Goal: Check status

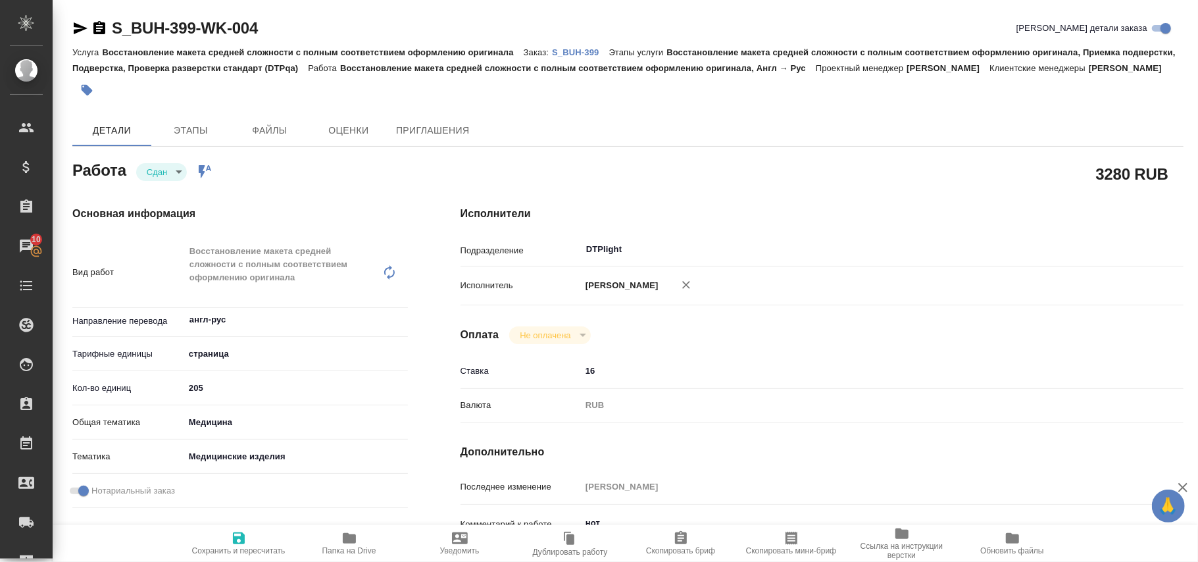
scroll to position [88, 0]
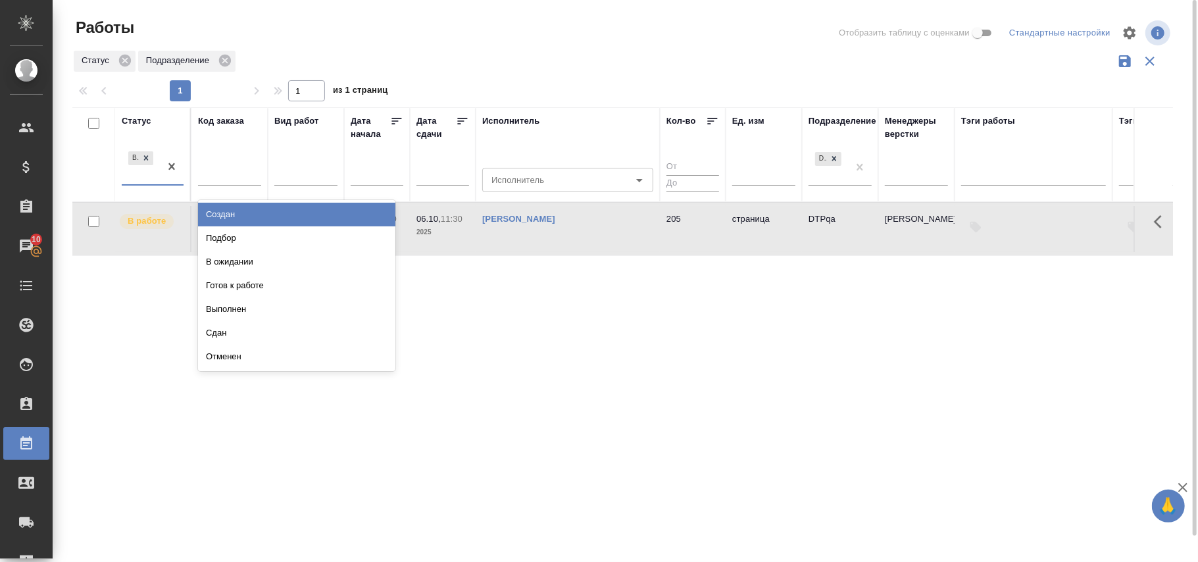
click at [150, 184] on div "В работе" at bounding box center [141, 167] width 38 height 36
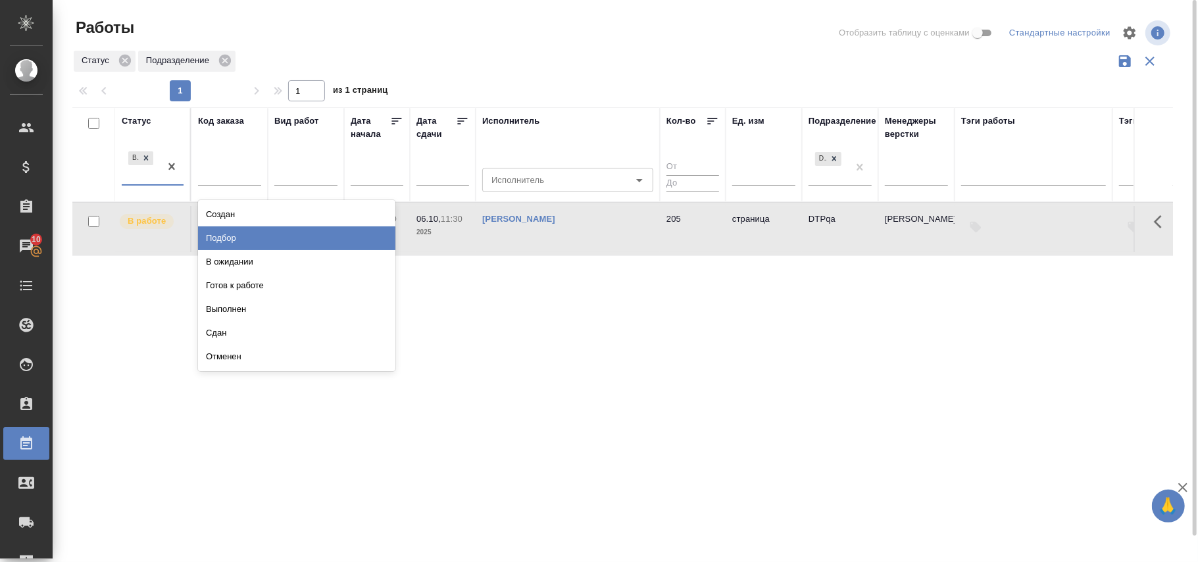
click at [243, 238] on div "Подбор" at bounding box center [296, 238] width 197 height 24
click at [243, 238] on td "S_BUH-399" at bounding box center [229, 229] width 76 height 46
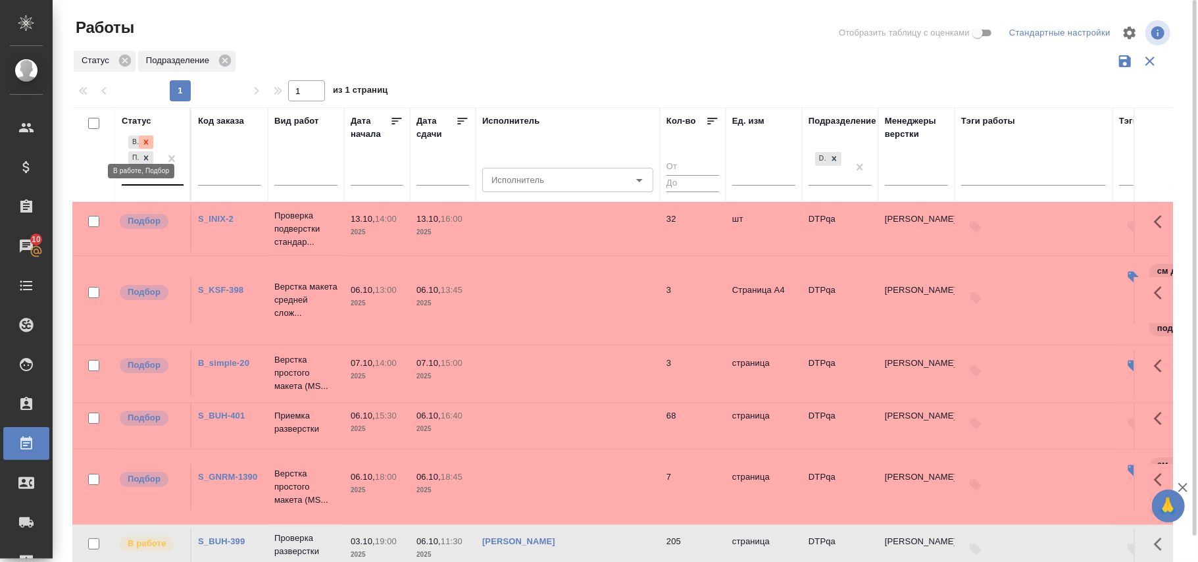
click at [147, 143] on icon at bounding box center [145, 142] width 9 height 9
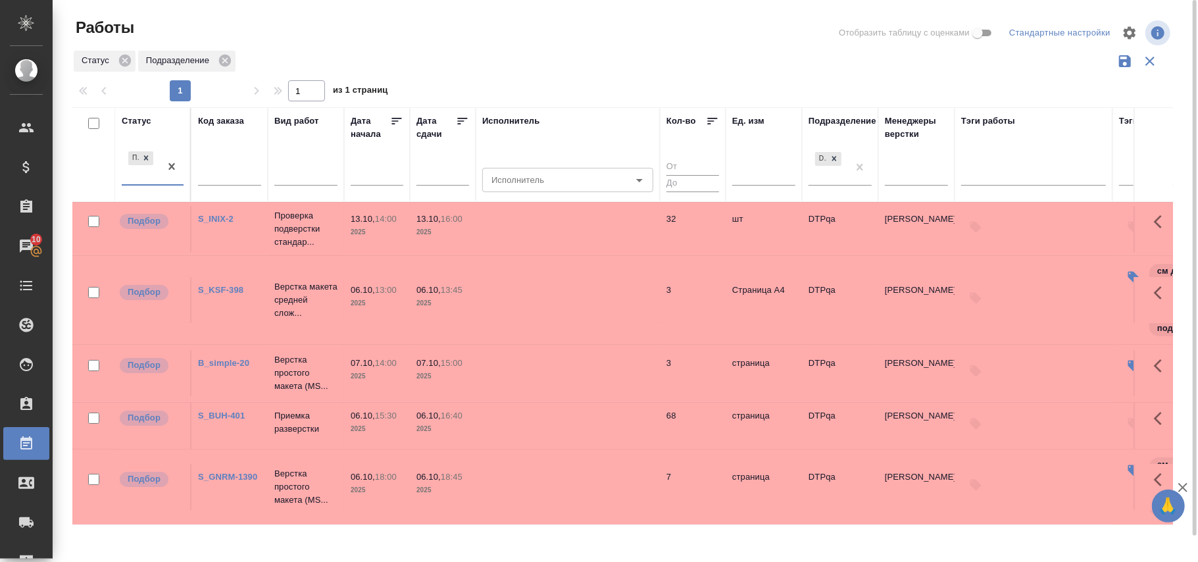
click at [140, 124] on div "Статус" at bounding box center [137, 121] width 30 height 13
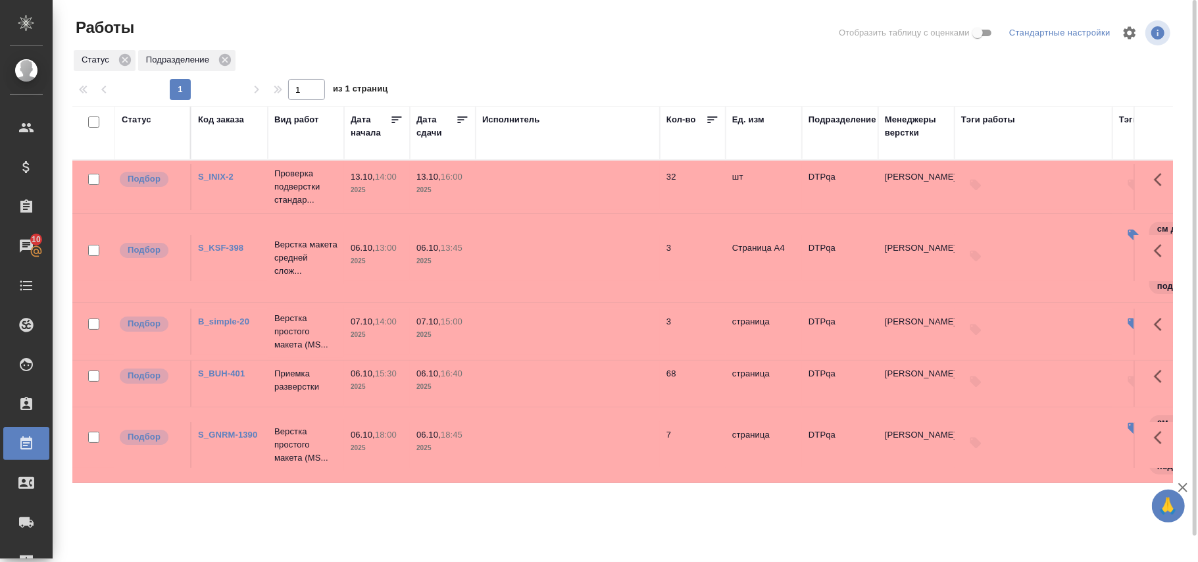
click at [228, 378] on link "S_BUH-401" at bounding box center [221, 374] width 47 height 10
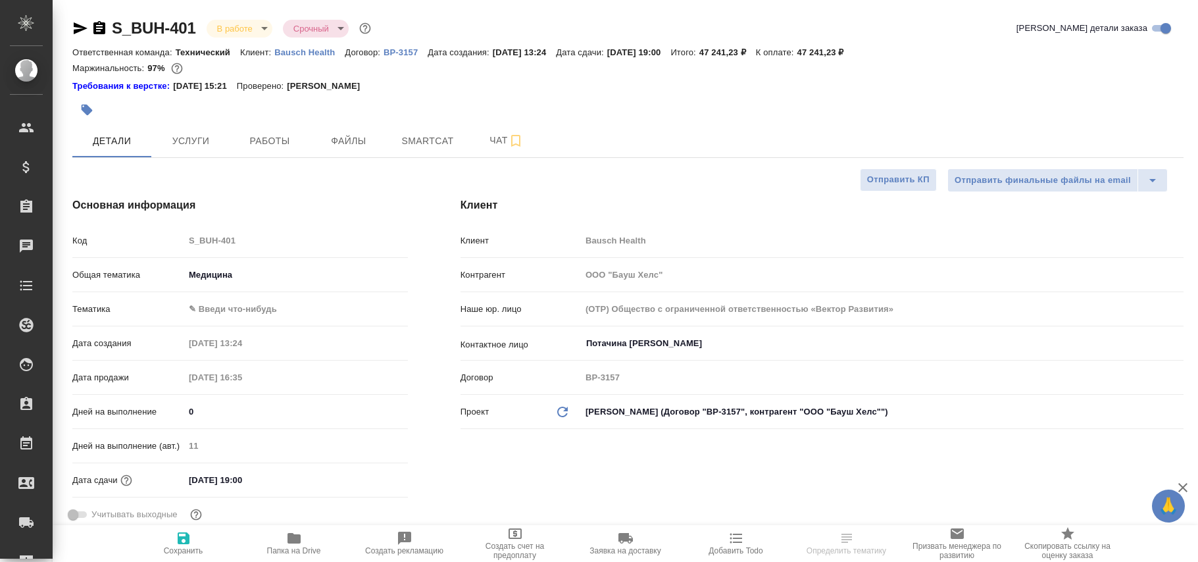
select select "RU"
type input "[PERSON_NAME]"
type input "Переверзева Анна a.pereverzeva"
click at [280, 142] on span "Работы" at bounding box center [269, 141] width 63 height 16
